Goal: Check status: Check status

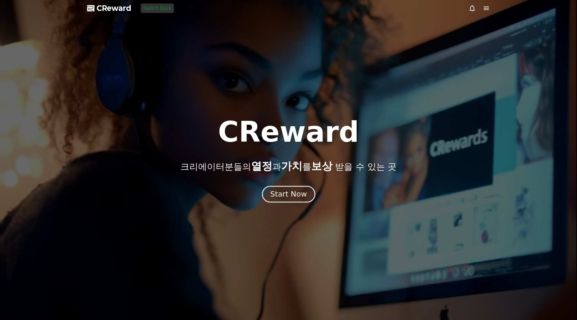
click at [296, 194] on div "Start Now" at bounding box center [288, 194] width 37 height 10
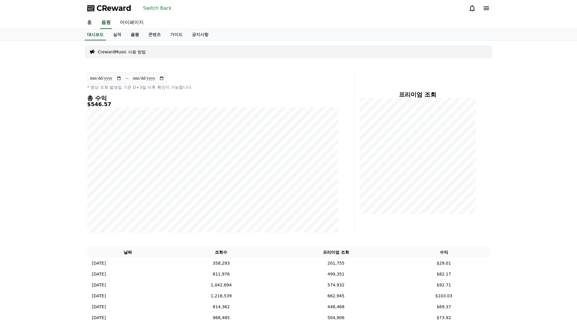
click at [136, 34] on link "음원" at bounding box center [135, 34] width 18 height 11
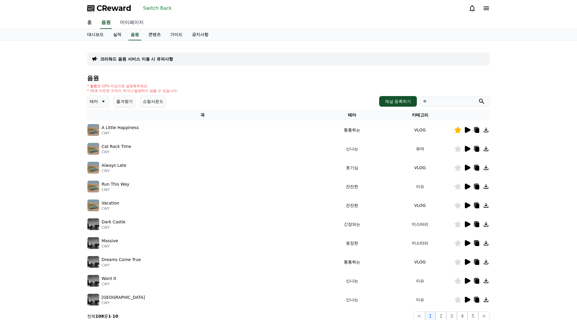
click at [130, 22] on link "마이페이지" at bounding box center [131, 22] width 33 height 12
select select "**********"
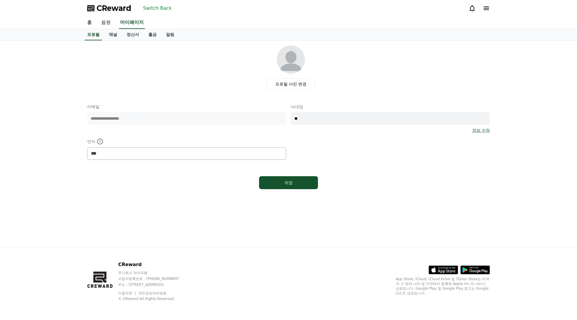
click at [110, 24] on link "음원" at bounding box center [106, 22] width 19 height 12
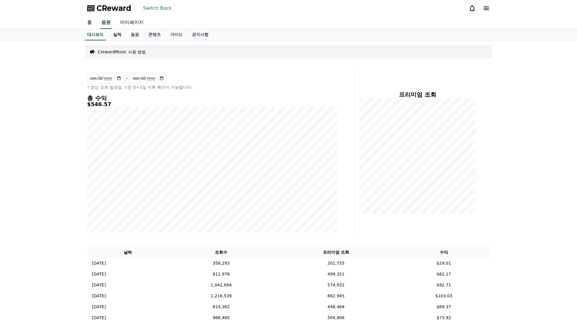
click at [119, 35] on link "실적" at bounding box center [117, 34] width 18 height 11
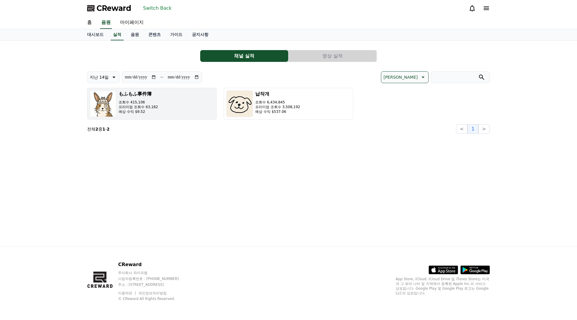
click at [172, 105] on button "もふもふ事件簿 조회수 415,106 프리미엄 조회수 63,182 예상 수익 $9.52" at bounding box center [152, 104] width 130 height 32
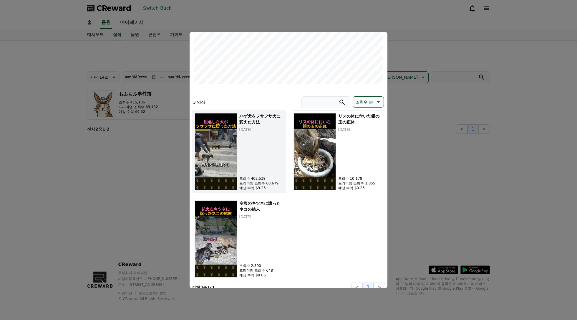
scroll to position [123, 0]
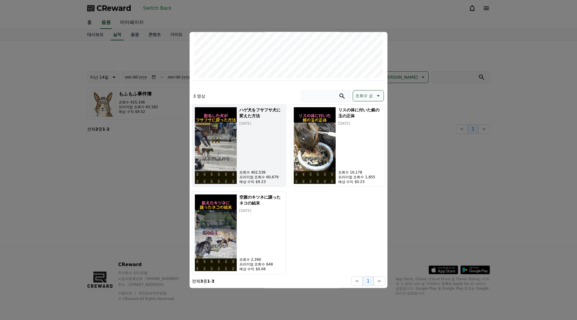
click at [261, 138] on div "ハゲ犬をフサフサ犬に変えた方法 [DATE] 조회수 402,538 프리미엄 조회수 60,679 예상 수익 $9.23" at bounding box center [261, 145] width 44 height 77
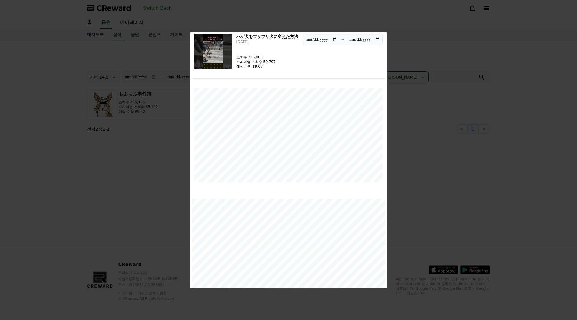
scroll to position [17, 0]
click at [432, 187] on button "close modal" at bounding box center [288, 160] width 577 height 320
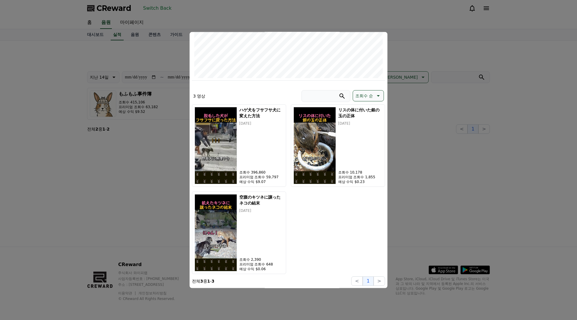
click at [172, 148] on button "close modal" at bounding box center [288, 160] width 577 height 320
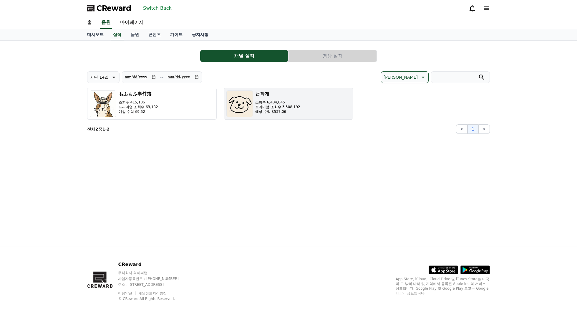
click at [296, 99] on div "납작개 조회수 6,434,845 프리미엄 조회수 3,508,192 예상 수익 $537.06" at bounding box center [277, 103] width 45 height 26
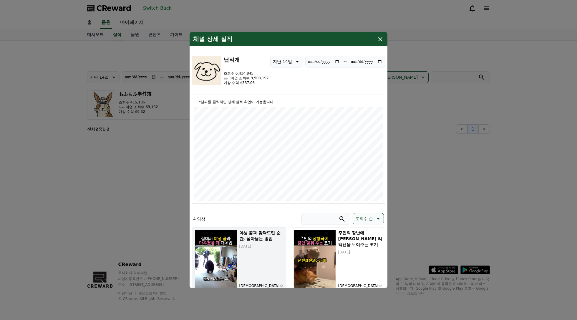
scroll to position [118, 0]
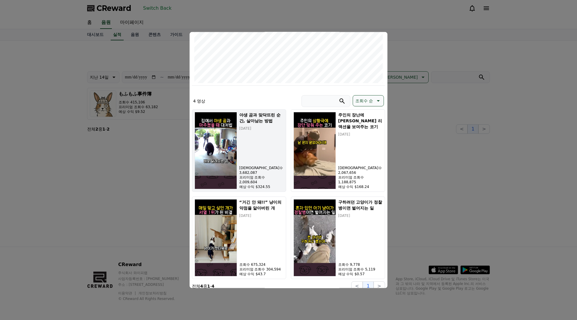
click at [268, 164] on div "야생 곰과 맞닥뜨린 순간, 살아남는 방법 [DATE] 조회수 3,682,087 프리미엄 조회수 2,009,604 예상 수익 $324.55" at bounding box center [261, 150] width 44 height 77
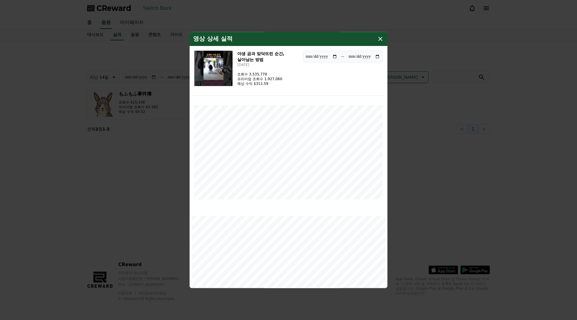
scroll to position [0, 0]
click at [415, 173] on button "close modal" at bounding box center [288, 160] width 577 height 320
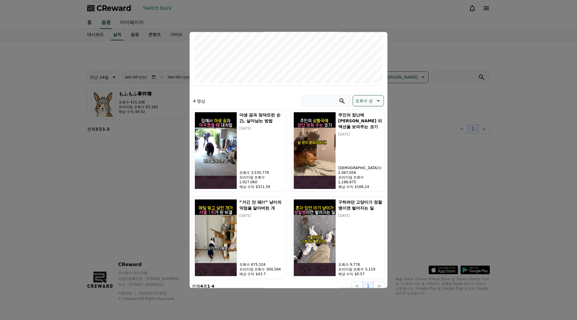
click at [154, 131] on button "close modal" at bounding box center [288, 160] width 577 height 320
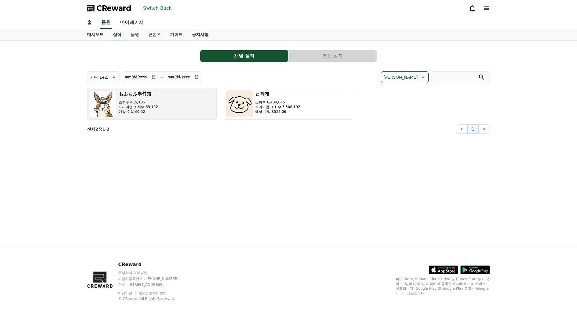
click at [170, 107] on button "もふもふ事件簿 조회수 415,106 프리미엄 조회수 63,182 예상 수익 $9.52" at bounding box center [152, 104] width 130 height 32
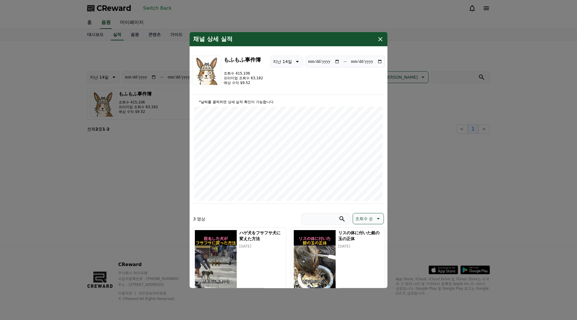
click at [147, 165] on button "close modal" at bounding box center [288, 160] width 577 height 320
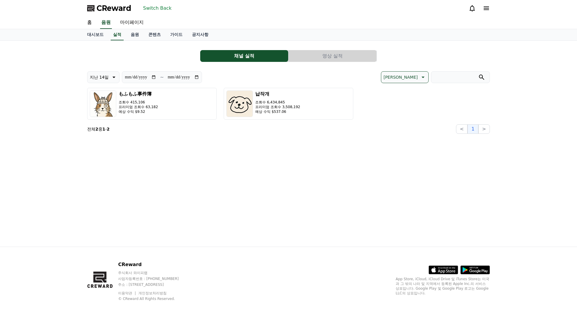
click at [160, 10] on button "Switch Back" at bounding box center [157, 8] width 33 height 9
